Goal: Book appointment/travel/reservation

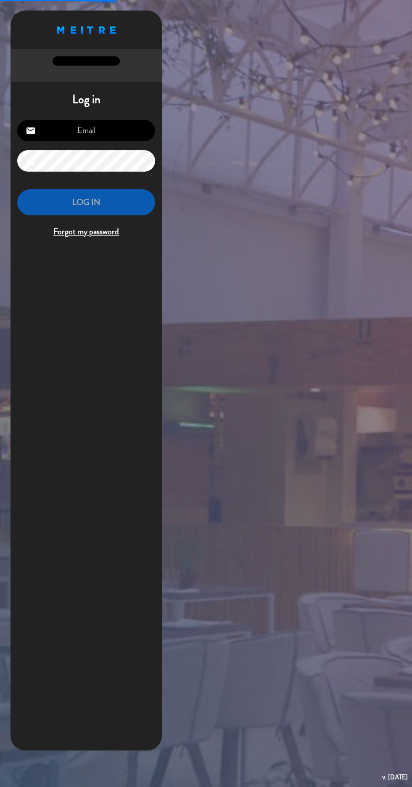
click at [109, 134] on input "email" at bounding box center [86, 130] width 138 height 21
type input "[EMAIL_ADDRESS][DOMAIN_NAME]"
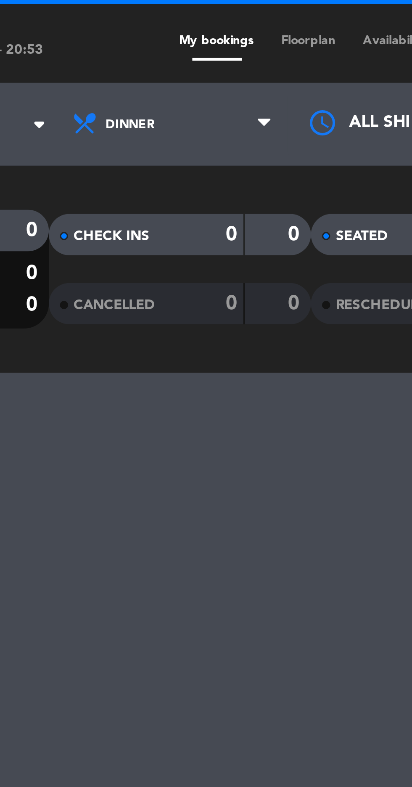
click at [162, 13] on span "Floorplan" at bounding box center [165, 13] width 25 height 4
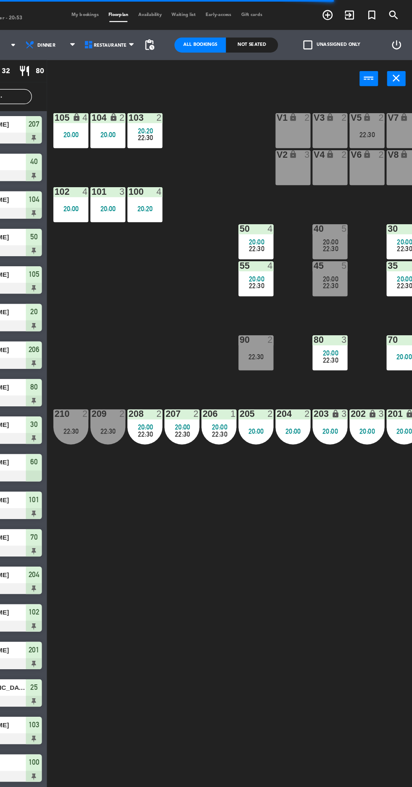
click at [316, 113] on div "V1 lock 2" at bounding box center [311, 109] width 29 height 29
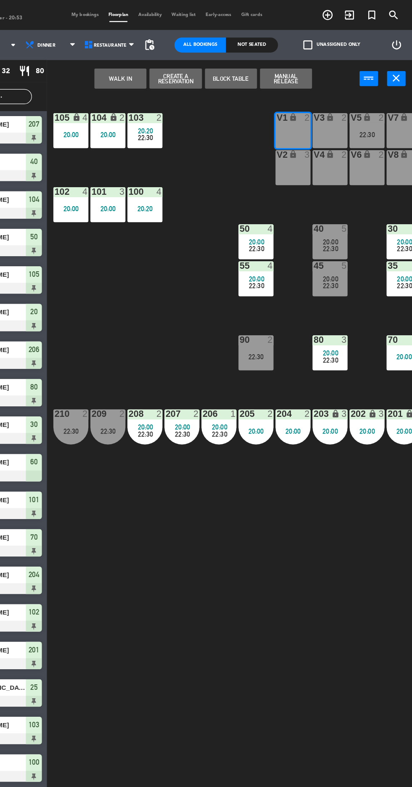
click at [227, 73] on button "Create a Reservation" at bounding box center [213, 66] width 44 height 17
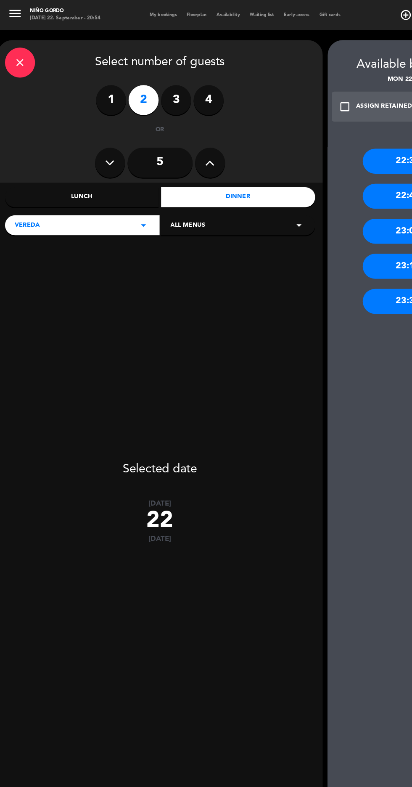
click at [11, 46] on div "close" at bounding box center [16, 52] width 25 height 25
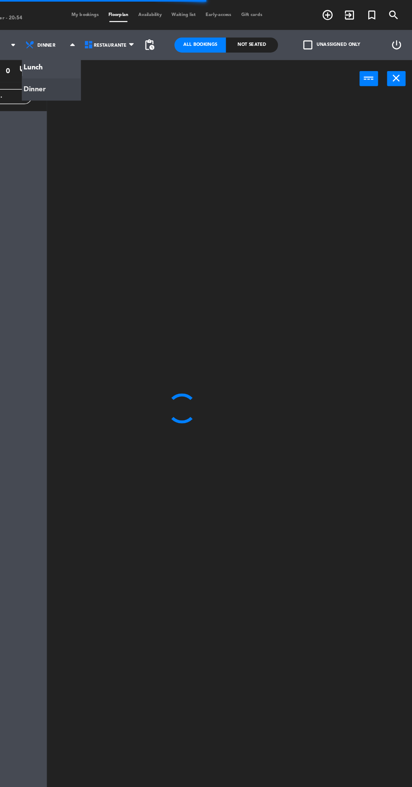
click at [233, 129] on div at bounding box center [260, 432] width 303 height 705
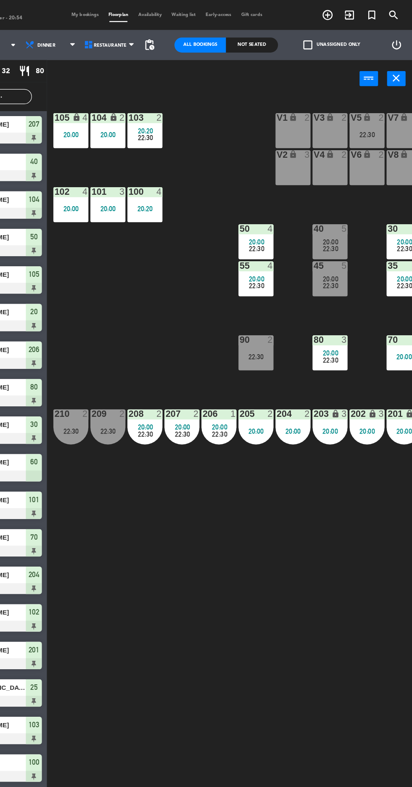
click at [312, 95] on icon "lock" at bounding box center [312, 98] width 7 height 7
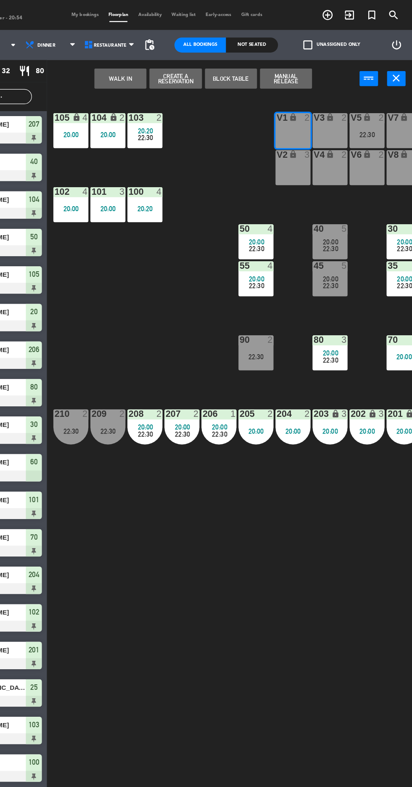
click at [171, 62] on button "WALK IN" at bounding box center [167, 66] width 44 height 17
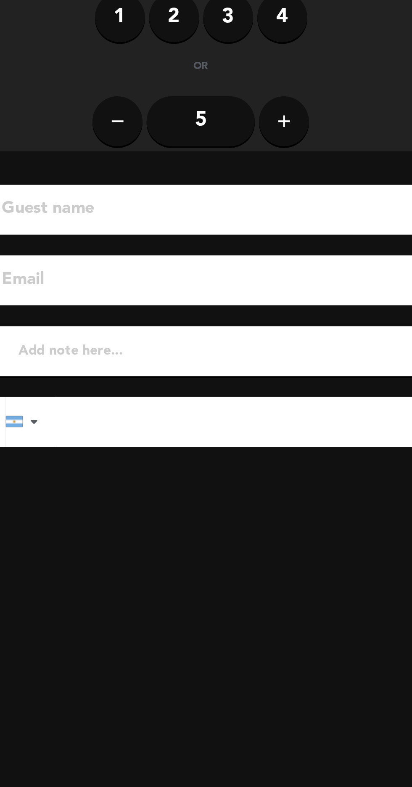
click at [126, 70] on label "2" at bounding box center [125, 64] width 25 height 25
click at [185, 158] on input at bounding box center [144, 161] width 215 height 15
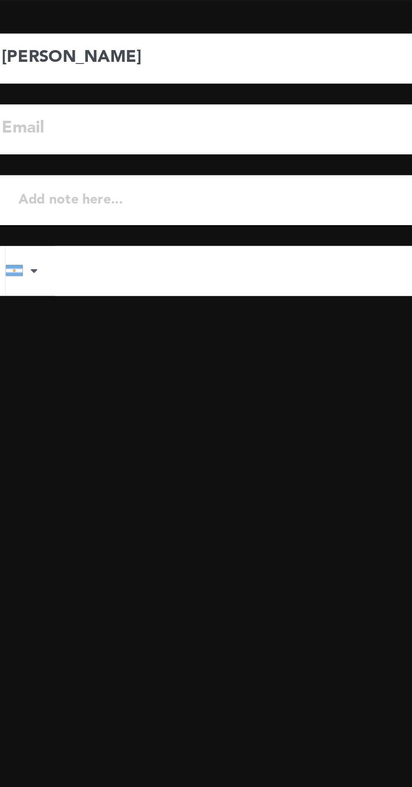
type input "[PERSON_NAME]"
click at [138, 274] on input "tel" at bounding box center [164, 269] width 198 height 25
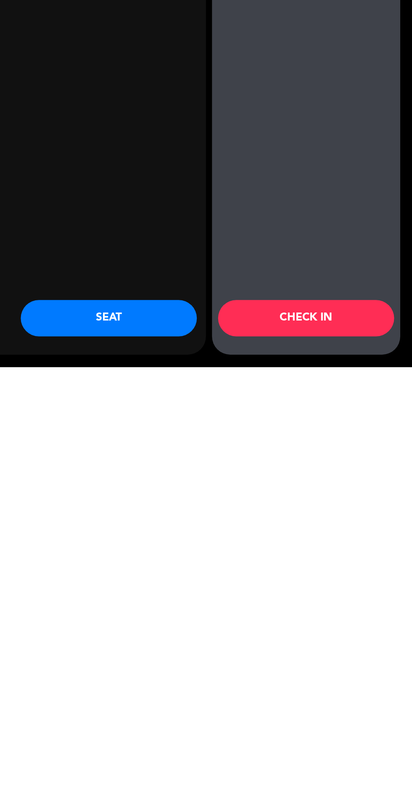
type input "[PHONE_NUMBER]"
click at [318, 744] on button "CHECK IN" at bounding box center [339, 753] width 122 height 25
